Goal: Complete application form

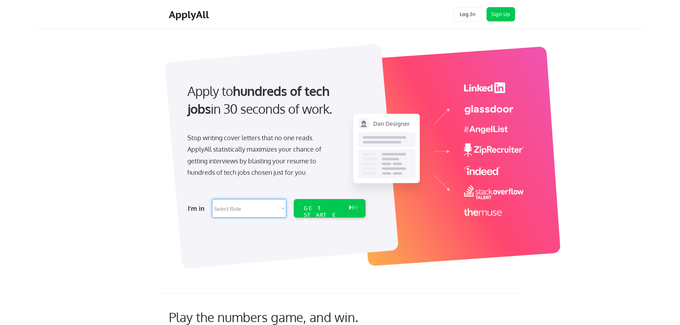
click at [260, 212] on select "Select Role Software Engineering Product Management Customer Success Sales UI/U…" at bounding box center [249, 208] width 74 height 19
select select ""data_science___analytics""
click at [212, 199] on select "Select Role Software Engineering Product Management Customer Success Sales UI/U…" at bounding box center [249, 208] width 74 height 19
select select ""data_science___analytics""
click at [321, 210] on div "GET STARTED" at bounding box center [323, 215] width 38 height 21
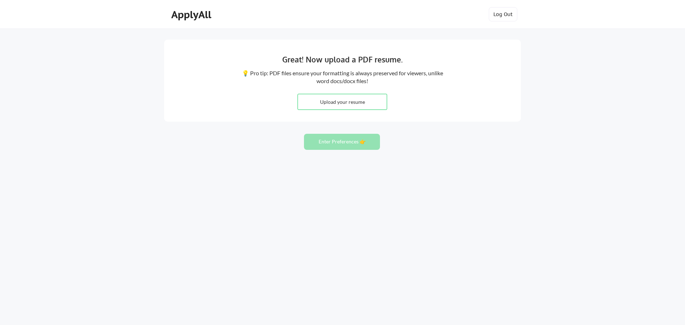
click at [343, 104] on input "file" at bounding box center [342, 101] width 89 height 15
type input "C:\fakepath\Connor Shinefield Resume (1).docx"
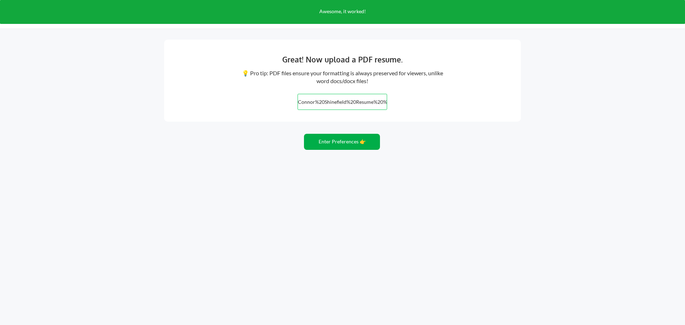
click at [347, 143] on button "Enter Preferences 👉" at bounding box center [342, 142] width 76 height 16
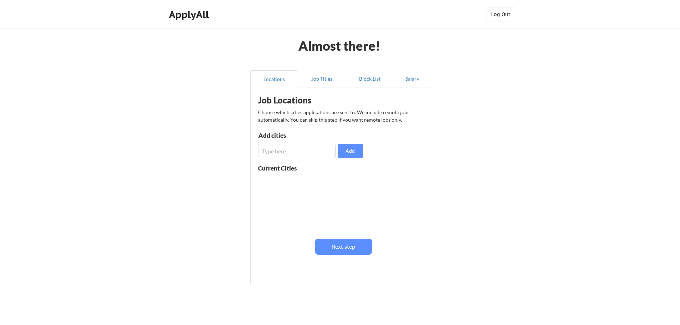
click at [283, 152] on input "input" at bounding box center [296, 151] width 77 height 14
type input "loveland"
click at [289, 154] on input "input" at bounding box center [296, 151] width 77 height 14
click at [341, 183] on button at bounding box center [340, 182] width 5 height 5
click at [300, 149] on input "input" at bounding box center [296, 151] width 77 height 14
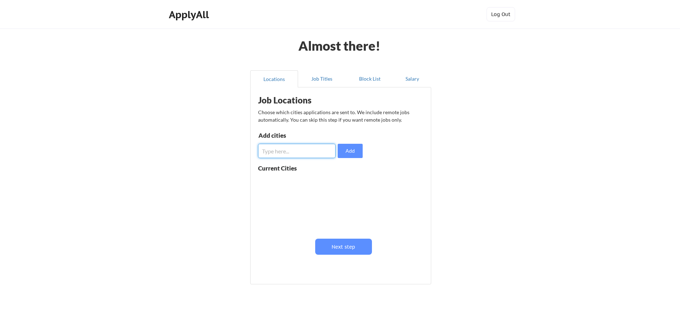
click at [290, 150] on input "input" at bounding box center [296, 151] width 77 height 14
type input "Loveland, Co"
click at [357, 150] on button "Add" at bounding box center [350, 151] width 25 height 14
click at [288, 147] on input "input" at bounding box center [296, 151] width 77 height 14
type input "Fort Collins, CO"
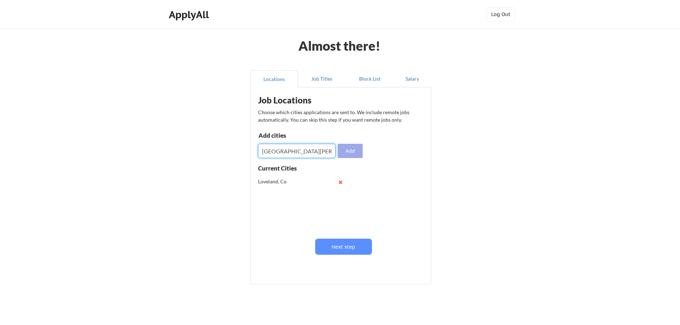
click at [355, 151] on button "Add" at bounding box center [350, 151] width 25 height 14
click at [306, 151] on input "input" at bounding box center [296, 151] width 77 height 14
type input "Windsor, CO"
click at [358, 147] on button "Add" at bounding box center [350, 151] width 25 height 14
click at [288, 151] on input "input" at bounding box center [296, 151] width 77 height 14
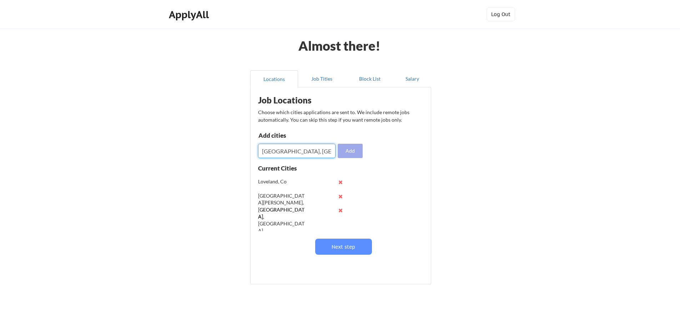
type input "[GEOGRAPHIC_DATA], [GEOGRAPHIC_DATA]"
click at [348, 148] on button "Add" at bounding box center [350, 151] width 25 height 14
click at [297, 155] on input "input" at bounding box center [296, 151] width 77 height 14
type input "Longmont, [GEOGRAPHIC_DATA]"
click at [356, 146] on button "Add" at bounding box center [350, 151] width 25 height 14
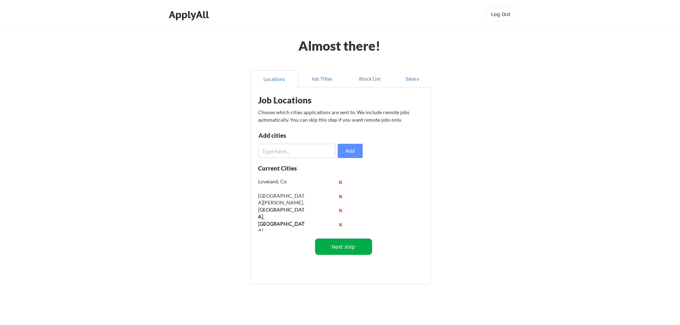
click at [338, 247] on button "Next step" at bounding box center [343, 247] width 57 height 16
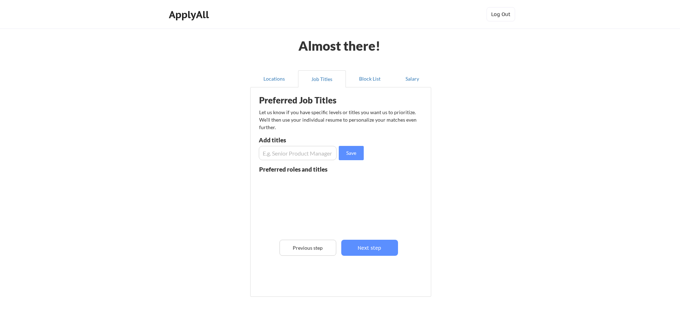
click at [293, 154] on input "input" at bounding box center [298, 153] width 78 height 14
drag, startPoint x: 292, startPoint y: 152, endPoint x: 284, endPoint y: 154, distance: 8.2
click at [284, 154] on input "input" at bounding box center [298, 153] width 78 height 14
click at [299, 154] on input "input" at bounding box center [298, 153] width 78 height 14
click at [313, 154] on input "input" at bounding box center [298, 153] width 78 height 14
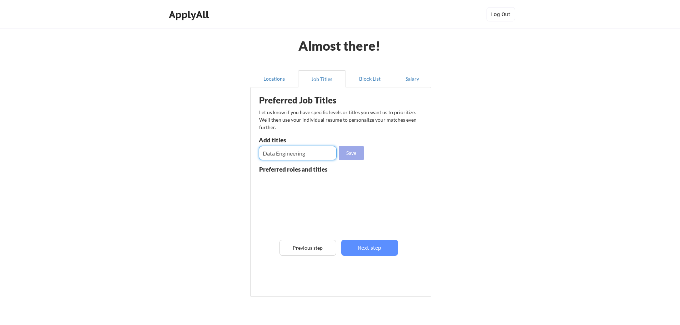
type input "Data Engineering"
click at [350, 152] on button "Save" at bounding box center [351, 153] width 25 height 14
click at [298, 153] on input "input" at bounding box center [298, 153] width 78 height 14
type input "Data Analyst"
click at [354, 155] on button "Save" at bounding box center [351, 153] width 25 height 14
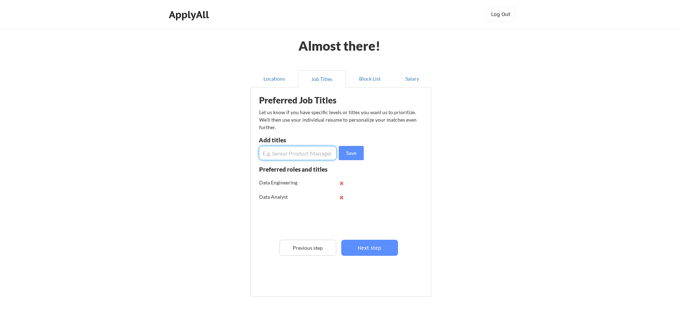
click at [287, 151] on input "input" at bounding box center [298, 153] width 78 height 14
type input "Data Consultant"
click at [349, 154] on button "Save" at bounding box center [351, 153] width 25 height 14
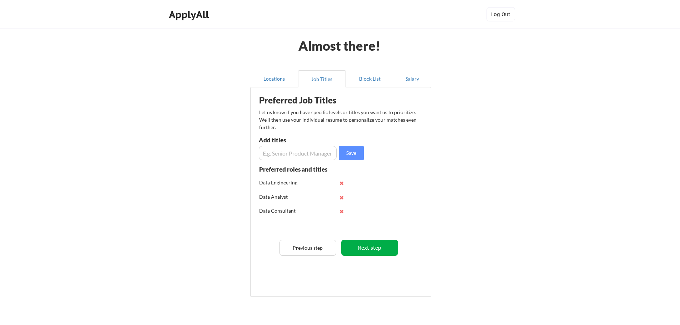
click at [377, 252] on button "Next step" at bounding box center [369, 248] width 57 height 16
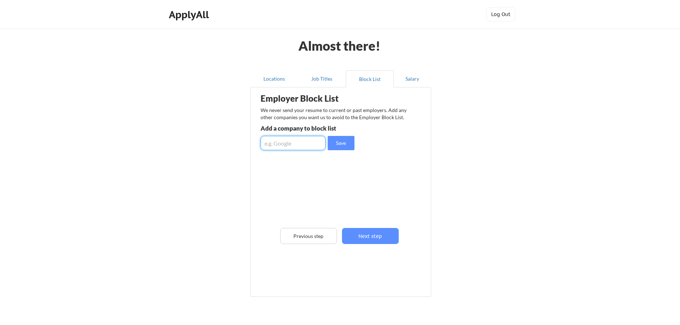
click at [292, 145] on input "input" at bounding box center [293, 143] width 65 height 14
type input "b"
type input "B"
type input "Blue Margin Inc"
click at [346, 146] on button "Save" at bounding box center [341, 143] width 27 height 14
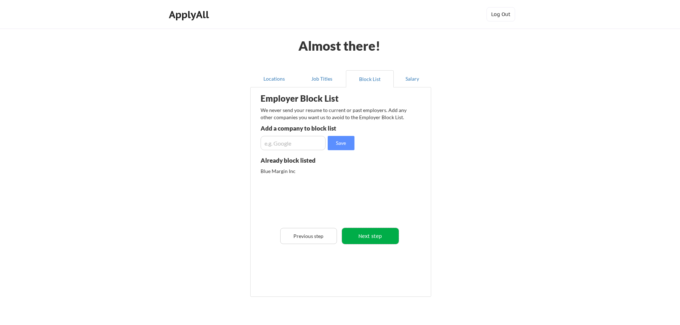
click at [371, 235] on button "Next step" at bounding box center [370, 236] width 57 height 16
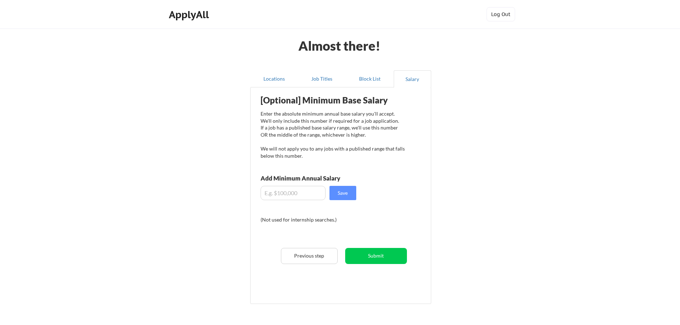
click at [289, 195] on input "input" at bounding box center [293, 193] width 65 height 14
type input "$80,000"
click at [345, 191] on button "Save" at bounding box center [342, 193] width 27 height 14
click at [366, 252] on button "Submit" at bounding box center [376, 256] width 62 height 16
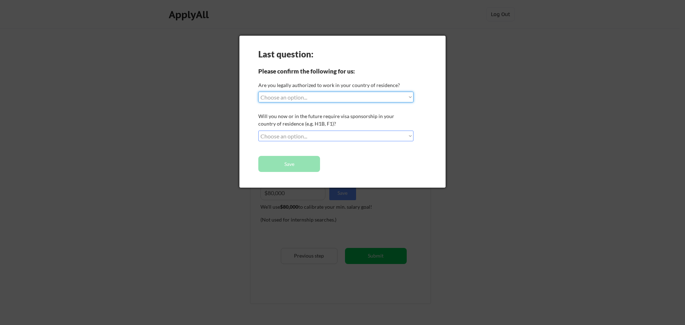
click at [321, 98] on select "Choose an option... Yes, I am a US Citizen Yes, I am a Canadian Citizen Yes, I …" at bounding box center [335, 97] width 155 height 11
select select ""yes__i_am_a_us_citizen""
click at [258, 92] on select "Choose an option... Yes, I am a US Citizen Yes, I am a Canadian Citizen Yes, I …" at bounding box center [335, 97] width 155 height 11
click at [316, 137] on select "Choose an option... No, I will not need sponsorship Yes, I will need sponsorship" at bounding box center [335, 136] width 155 height 11
select select ""no__i_will_not_need_sponsorship""
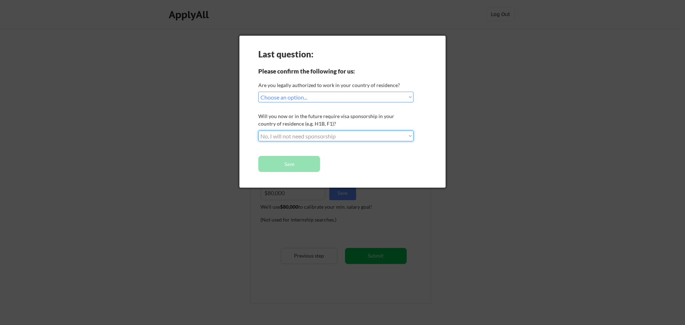
click at [258, 131] on select "Choose an option... No, I will not need sponsorship Yes, I will need sponsorship" at bounding box center [335, 136] width 155 height 11
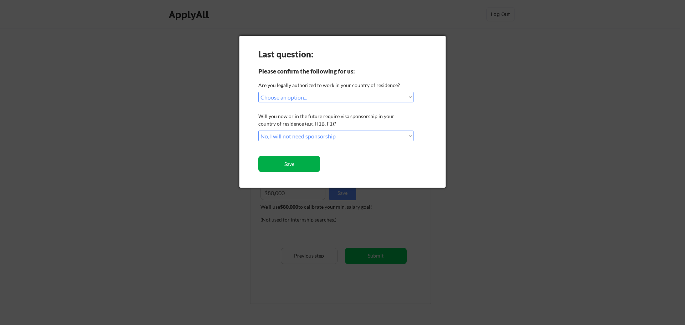
click at [308, 165] on button "Save" at bounding box center [289, 164] width 62 height 16
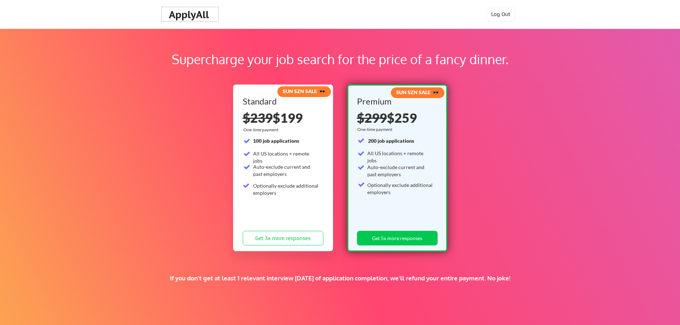
click at [196, 14] on div "ApplyAll" at bounding box center [190, 15] width 42 height 12
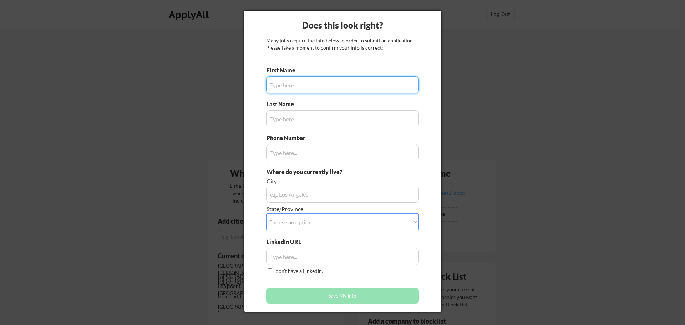
click at [301, 86] on input "input" at bounding box center [342, 84] width 153 height 17
type input "[PERSON_NAME]"
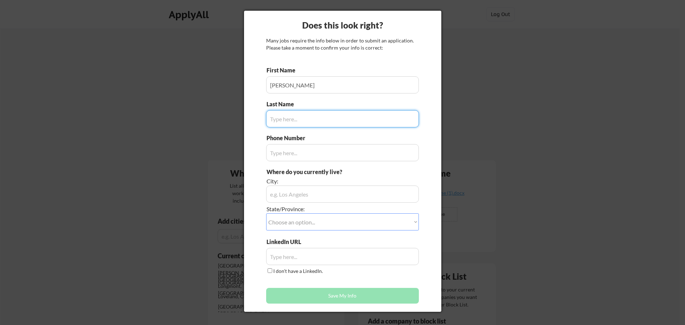
click at [303, 116] on input "input" at bounding box center [342, 118] width 153 height 17
type input "Shinefield"
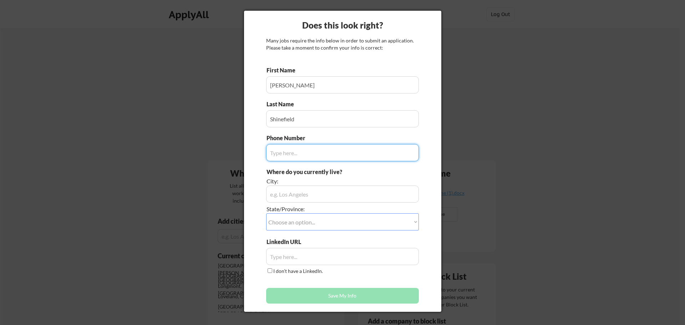
click at [291, 156] on input "input" at bounding box center [342, 152] width 153 height 17
type input "3039816584"
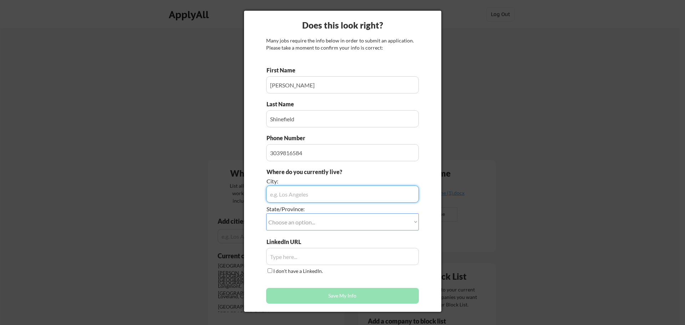
click at [298, 197] on input "input" at bounding box center [342, 194] width 153 height 17
type input "Loveland"
